Goal: Find specific page/section: Find specific page/section

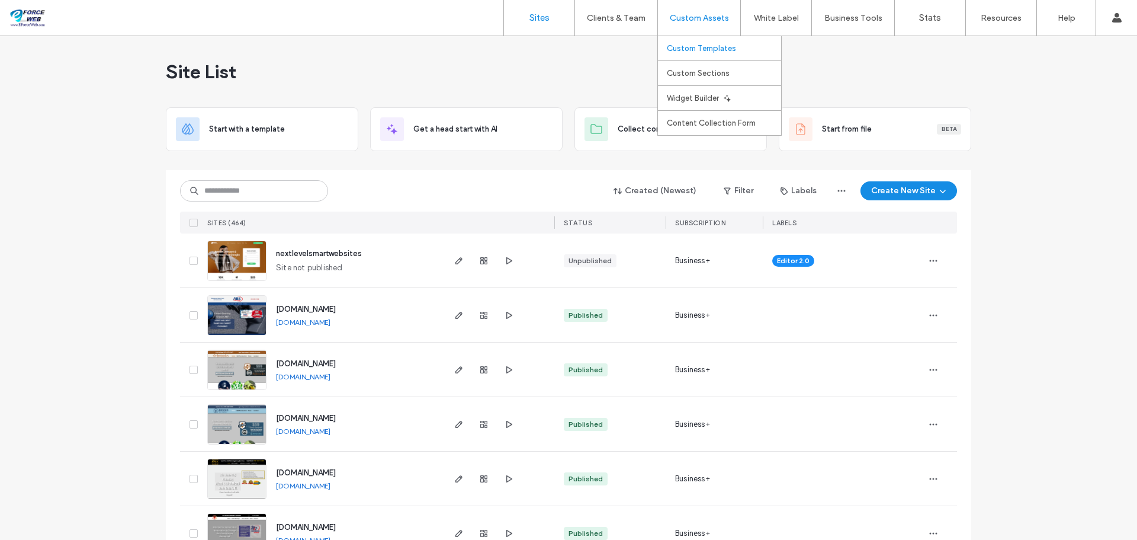
click at [697, 46] on label "Custom Templates" at bounding box center [701, 48] width 69 height 9
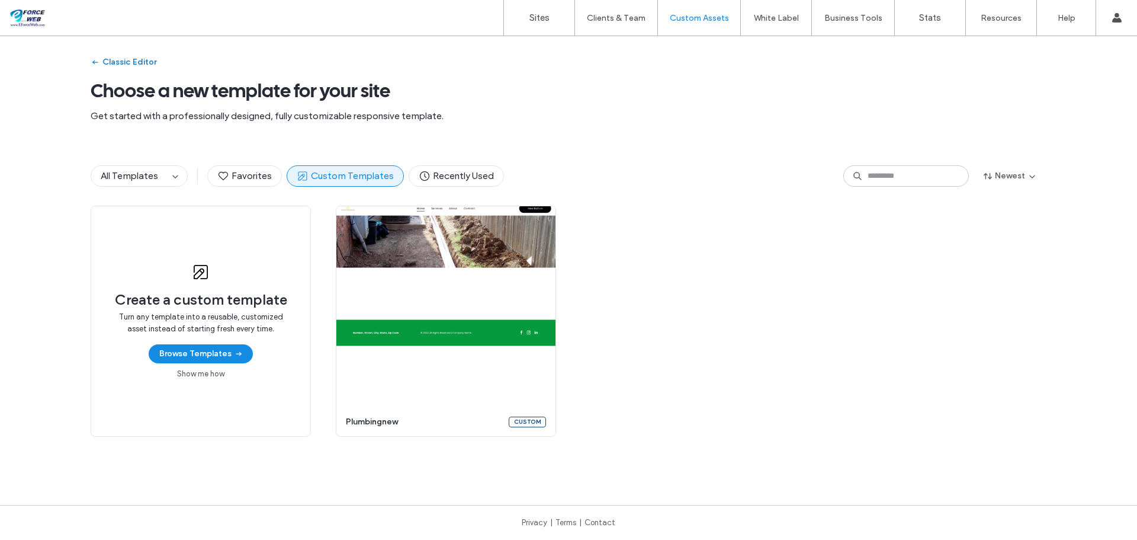
click at [108, 60] on button "Classic Editor" at bounding box center [124, 62] width 66 height 19
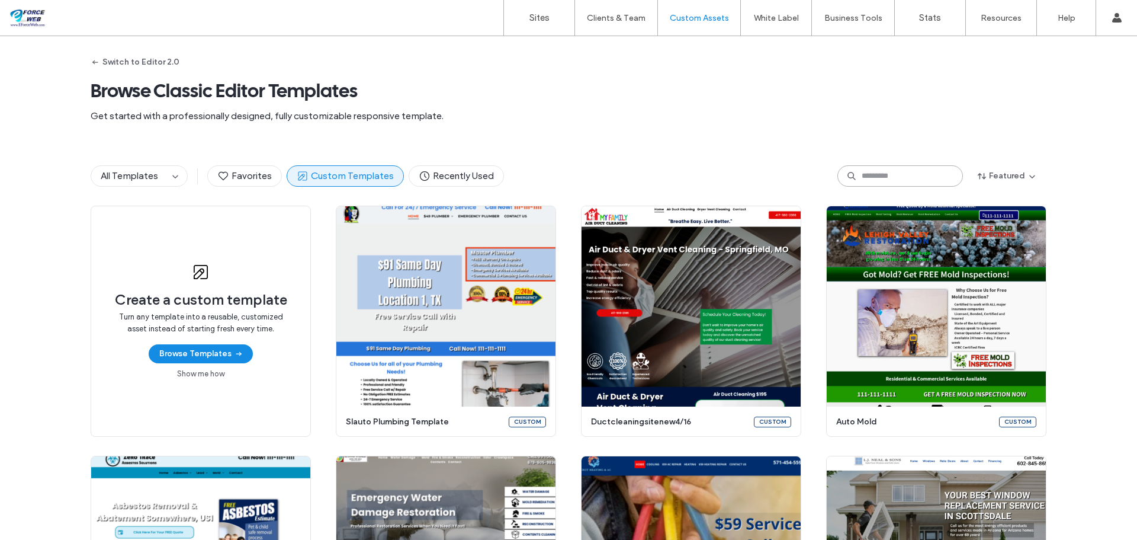
click at [906, 173] on input at bounding box center [900, 175] width 126 height 21
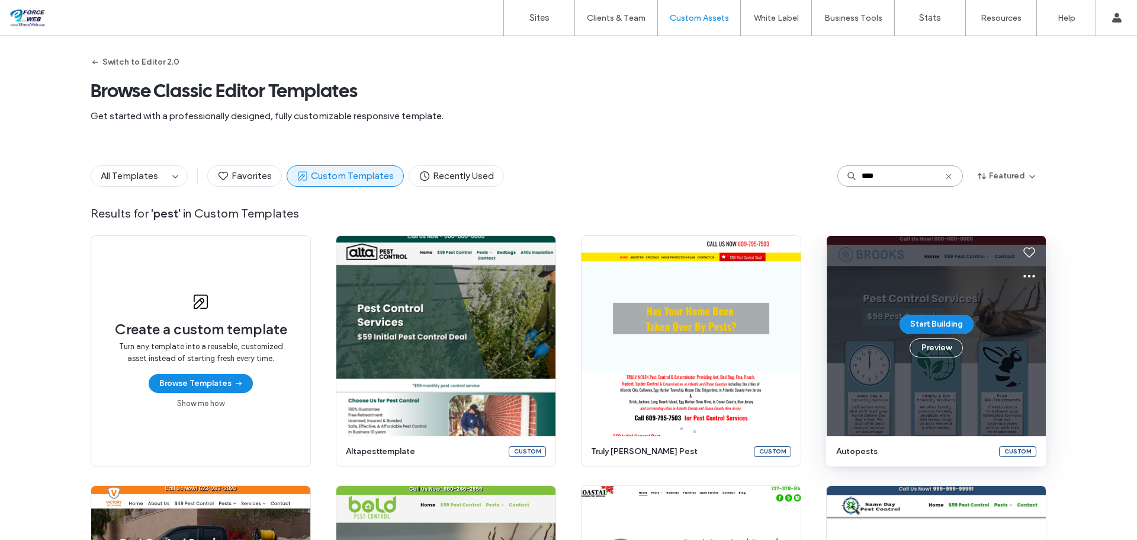
type input "****"
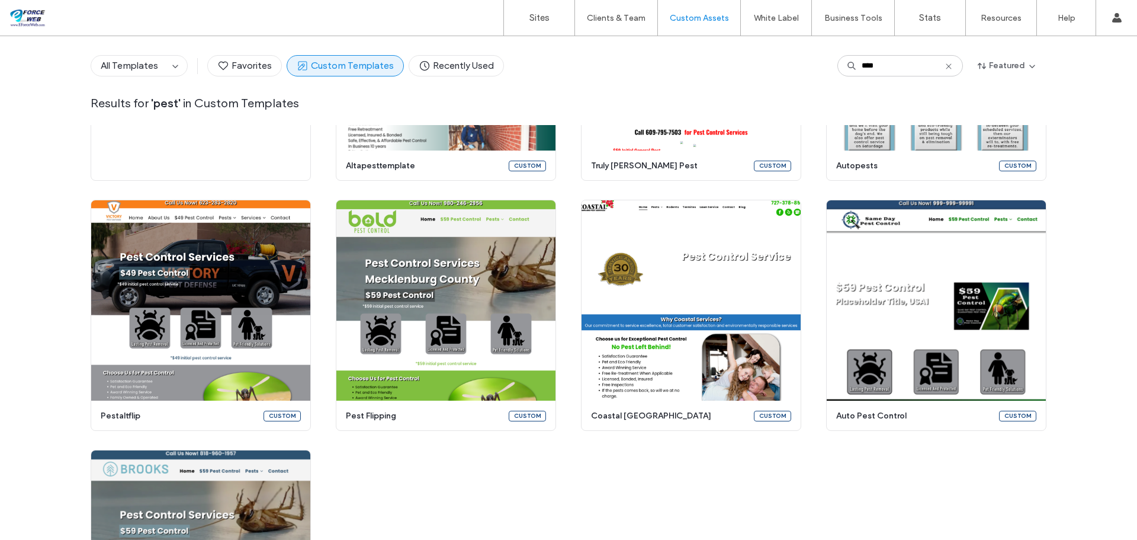
scroll to position [268, 0]
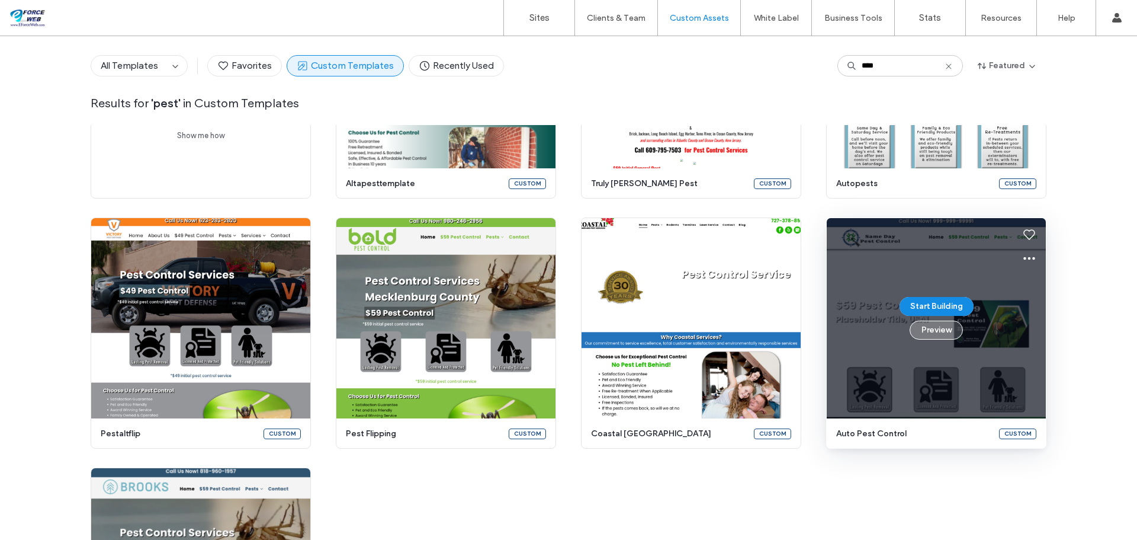
click at [941, 333] on button "Preview" at bounding box center [936, 329] width 53 height 19
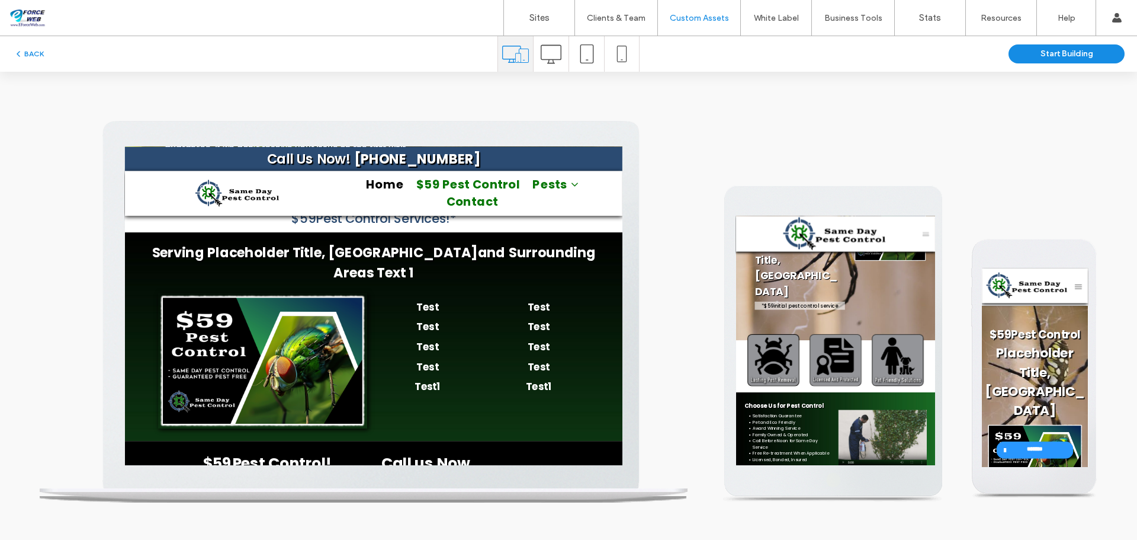
scroll to position [1303, 0]
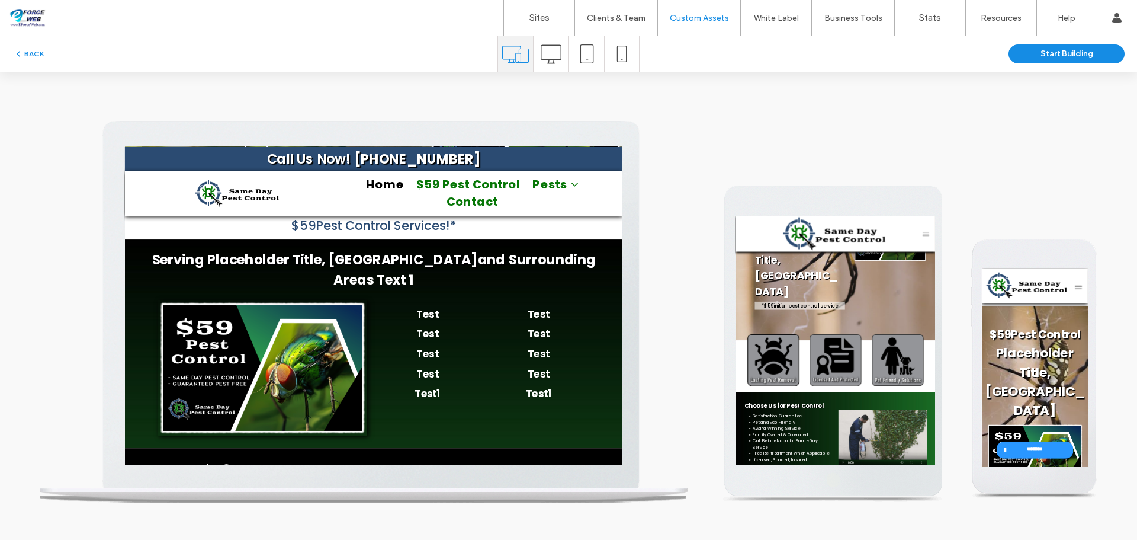
click at [551, 59] on use at bounding box center [551, 53] width 21 height 19
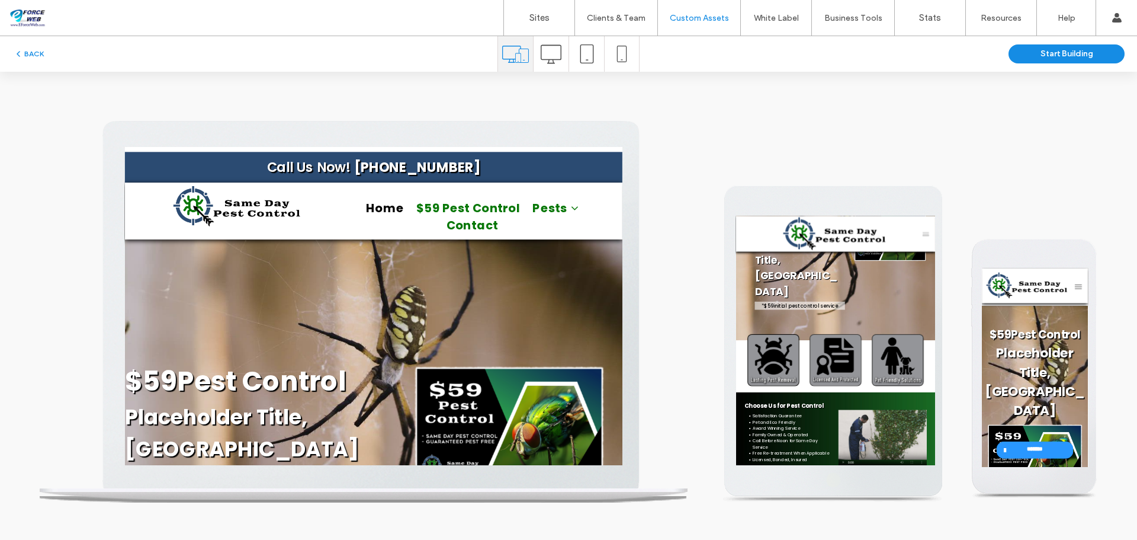
scroll to position [0, 0]
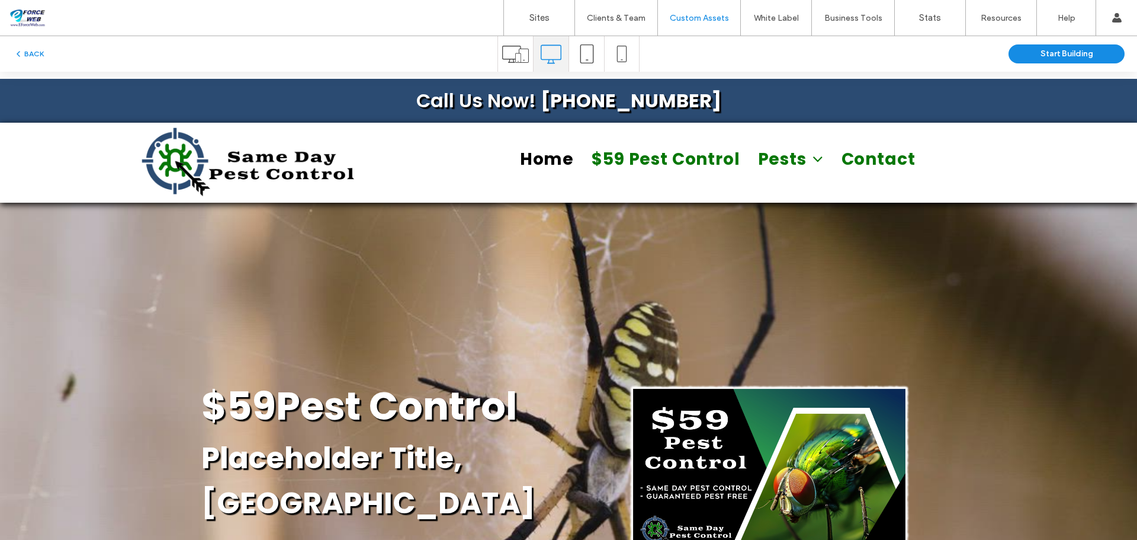
click at [511, 53] on icon at bounding box center [515, 54] width 27 height 27
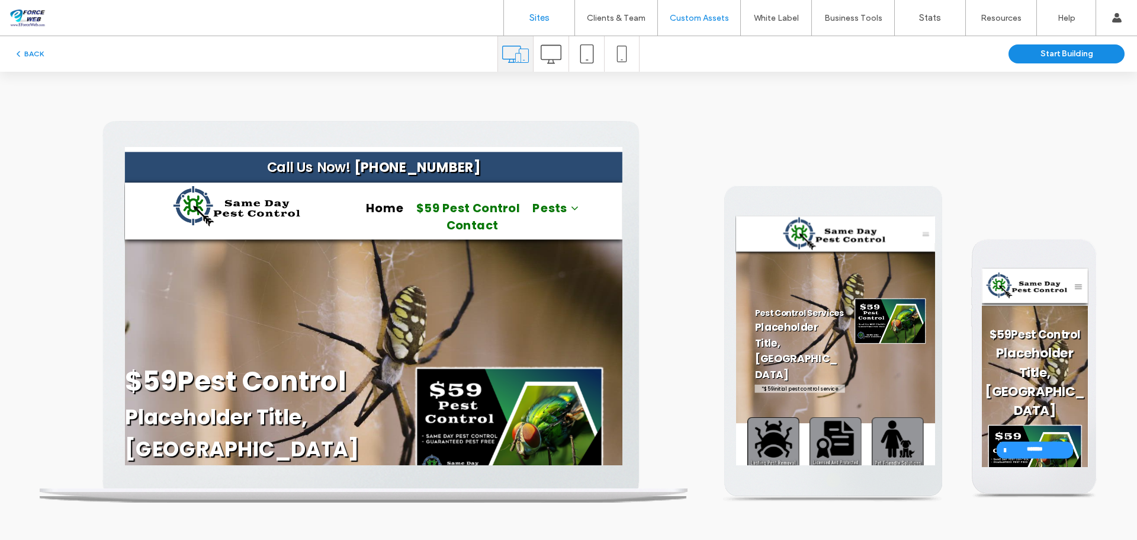
click at [543, 17] on label "Sites" at bounding box center [540, 17] width 20 height 11
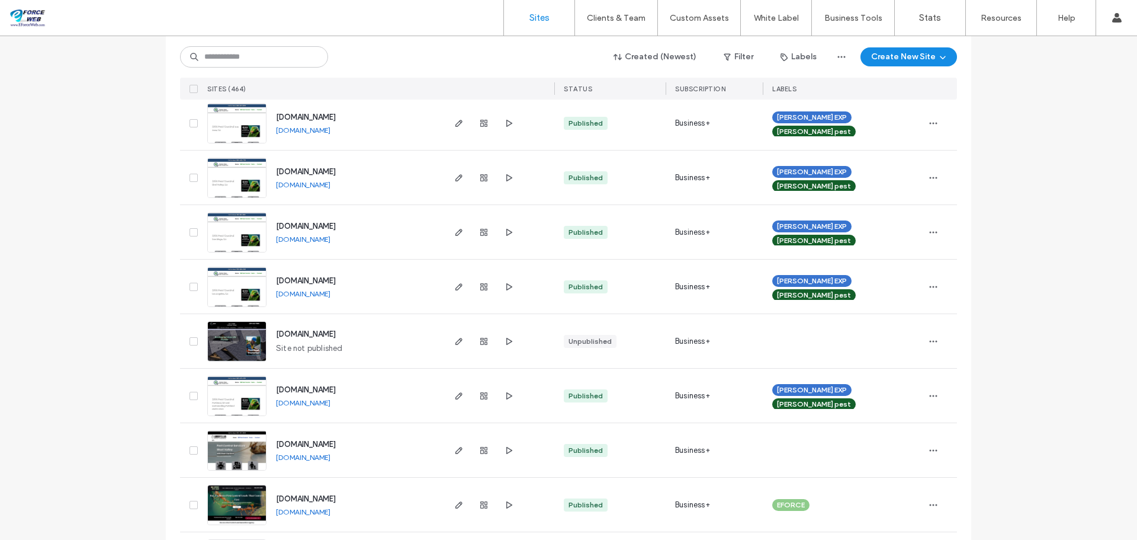
scroll to position [1777, 0]
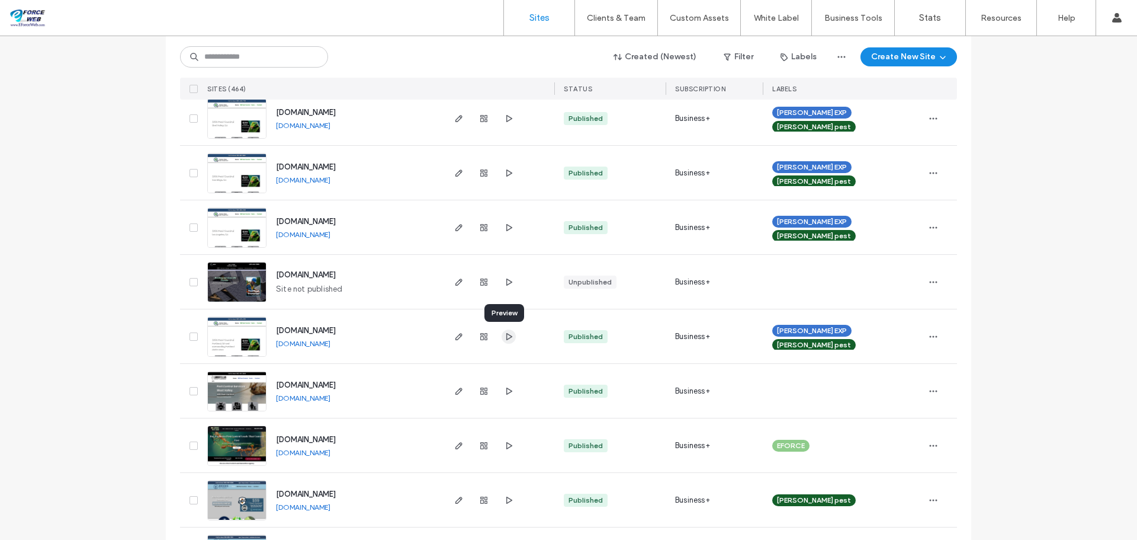
click at [506, 339] on icon "button" at bounding box center [508, 336] width 9 height 9
